Goal: Check status: Check status

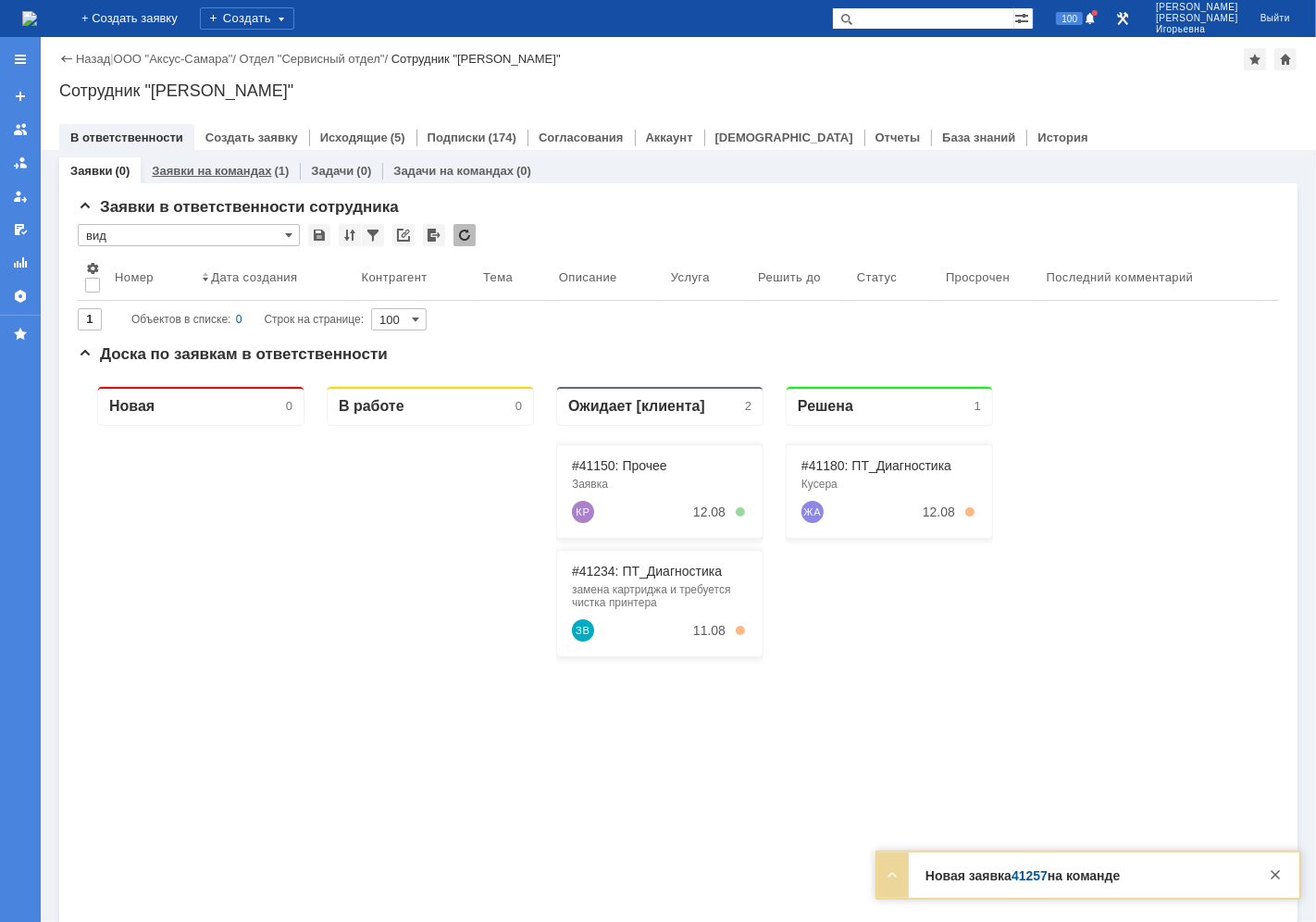
click at [223, 169] on link "Заявки на командах" at bounding box center [211, 171] width 119 height 14
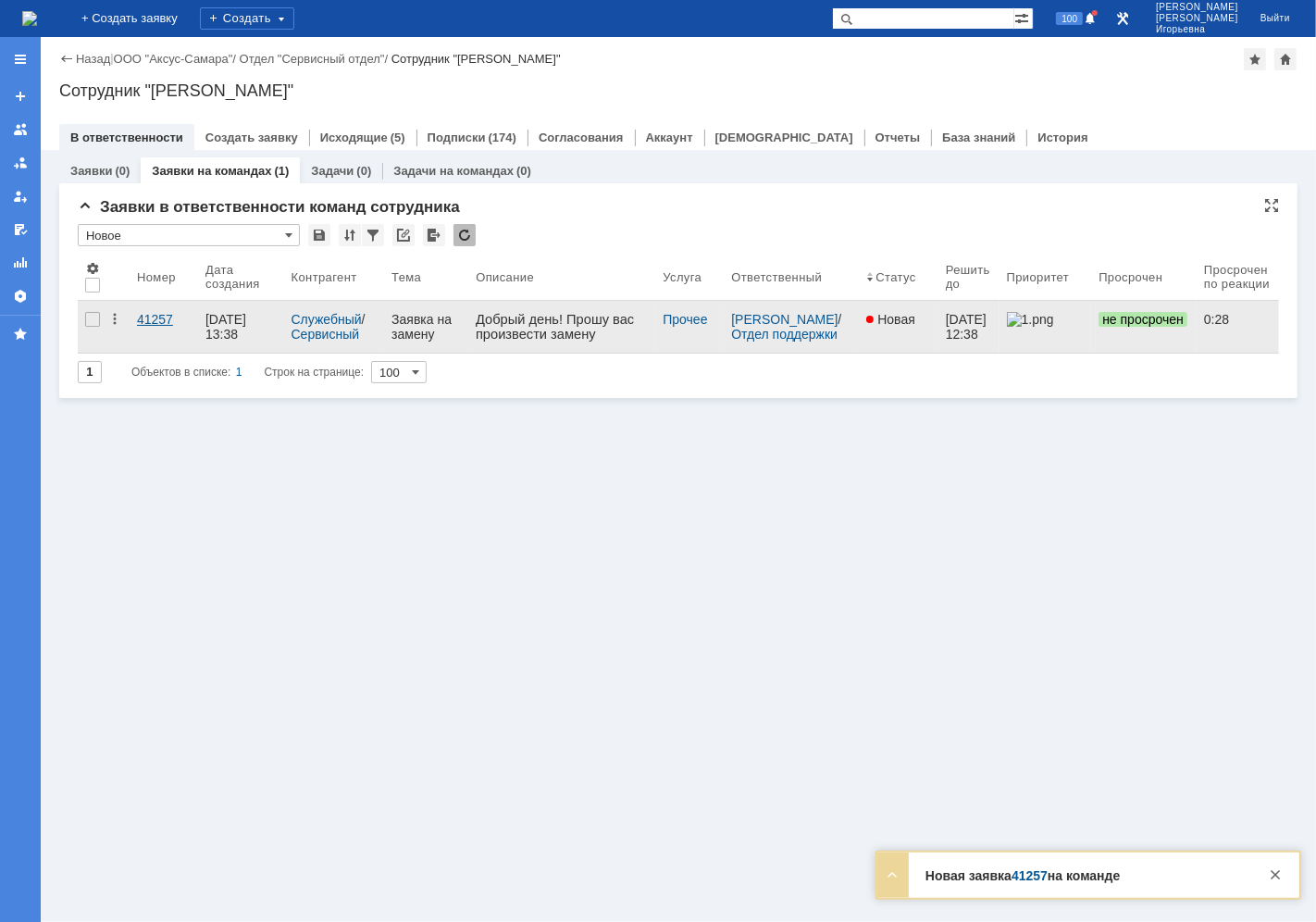
click at [155, 324] on div "41257" at bounding box center [163, 319] width 53 height 15
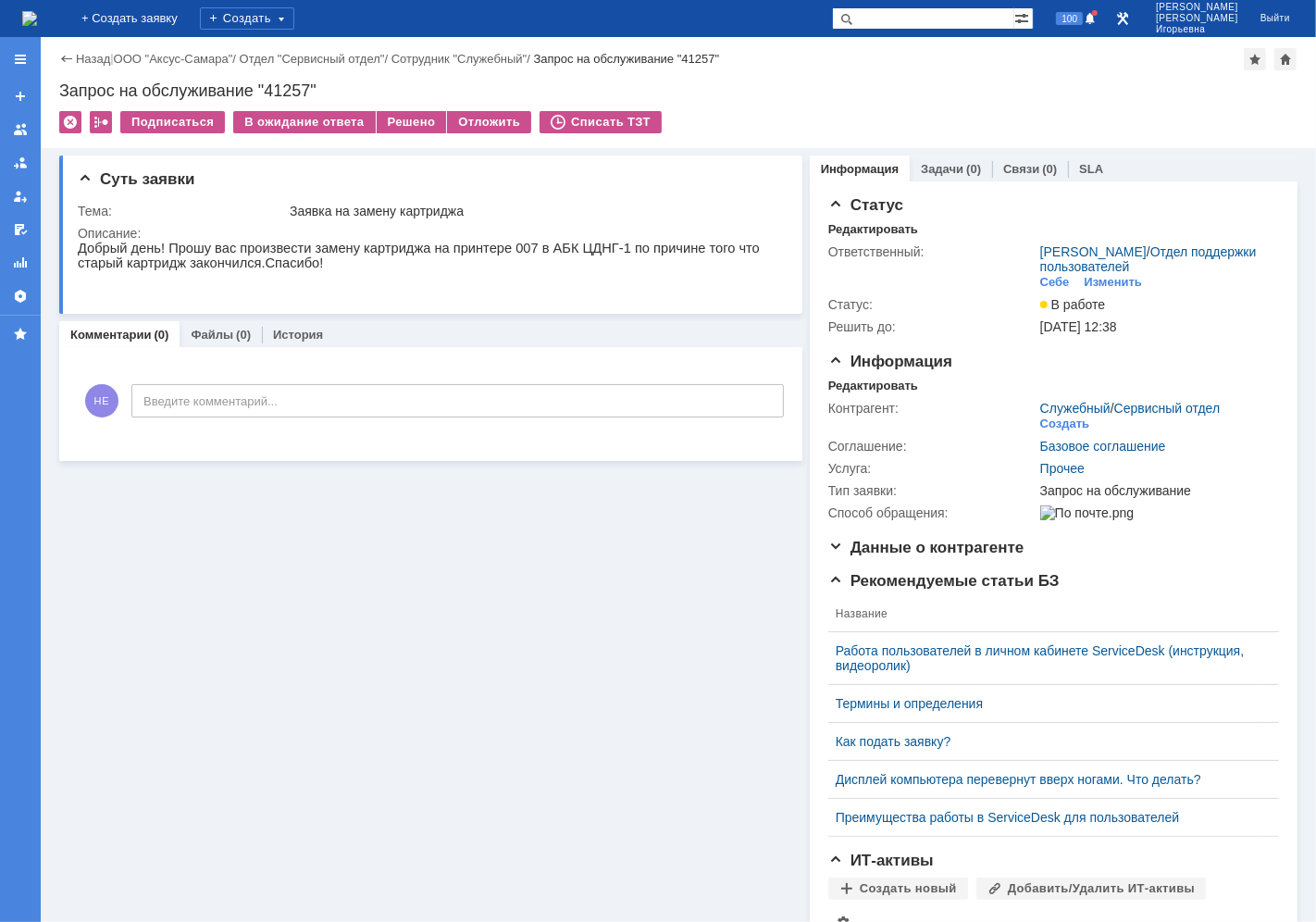
click at [37, 11] on img at bounding box center [29, 17] width 15 height 15
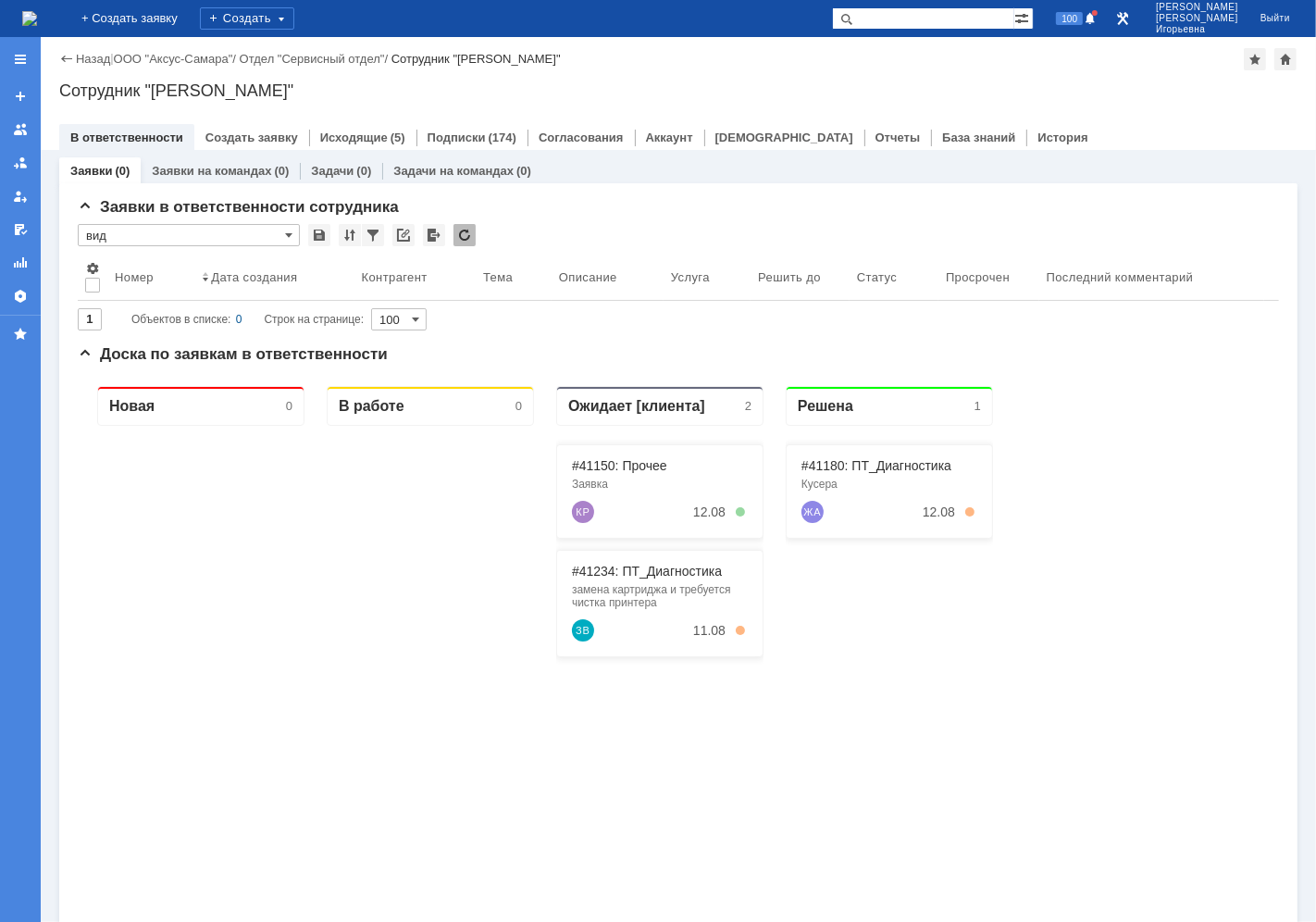
click at [940, 21] on input "text" at bounding box center [923, 18] width 183 height 22
type input "41257"
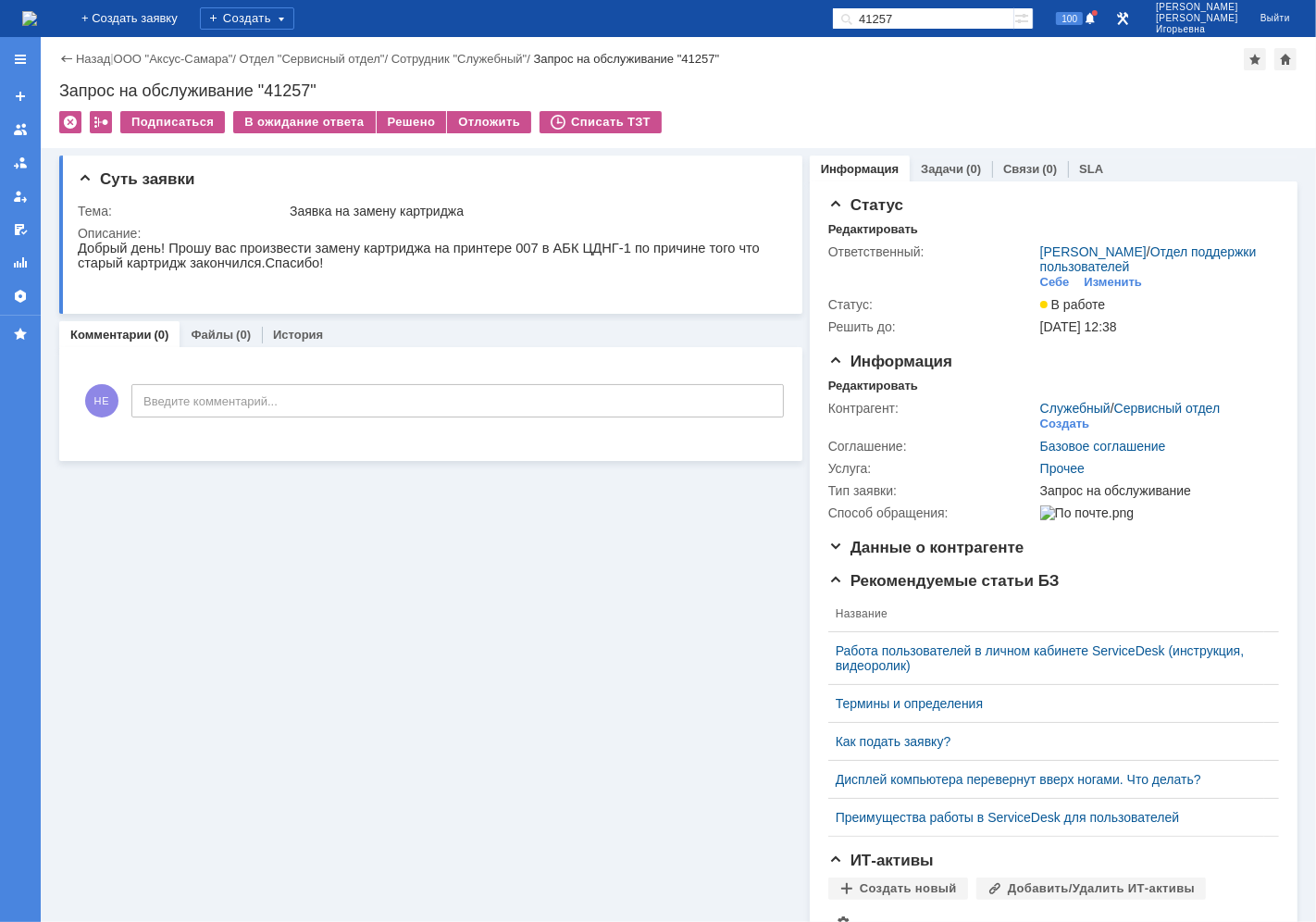
click at [37, 20] on img at bounding box center [29, 17] width 15 height 15
